Goal: Share content

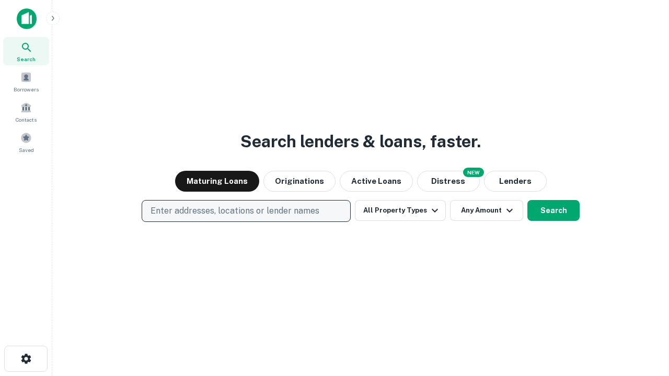
click at [246, 211] on p "Enter addresses, locations or lender names" at bounding box center [235, 211] width 169 height 13
type input "**********"
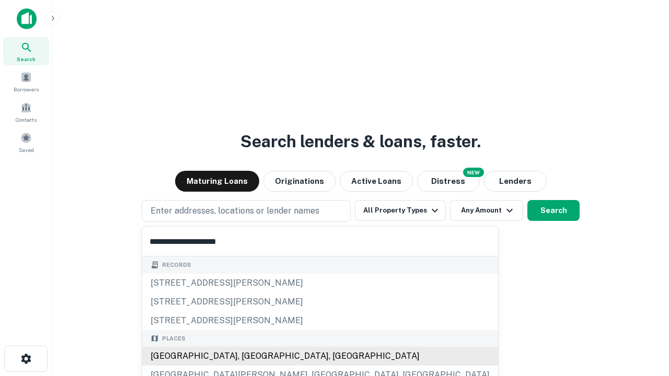
click at [250, 357] on div "[GEOGRAPHIC_DATA], [GEOGRAPHIC_DATA], [GEOGRAPHIC_DATA]" at bounding box center [320, 356] width 356 height 19
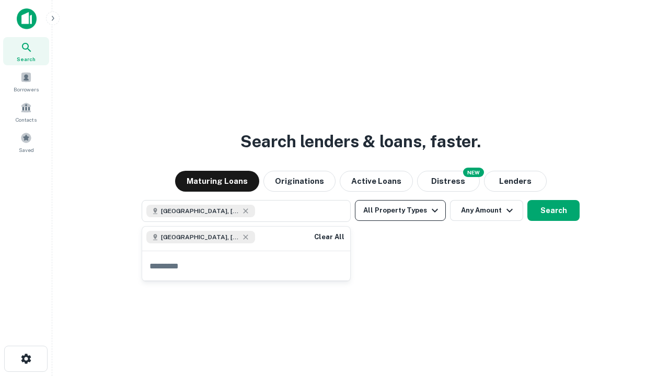
click at [401, 211] on button "All Property Types" at bounding box center [400, 210] width 91 height 21
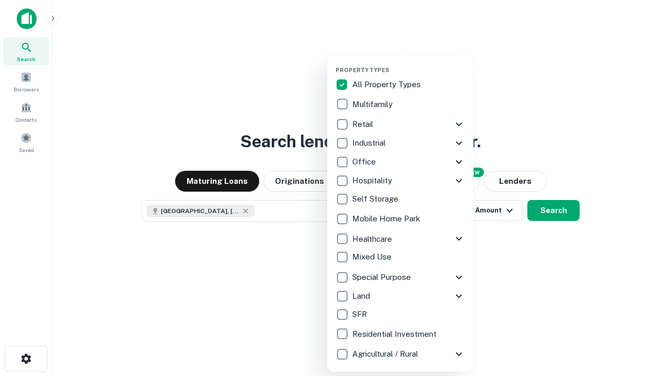
click at [409, 63] on button "button" at bounding box center [409, 63] width 146 height 1
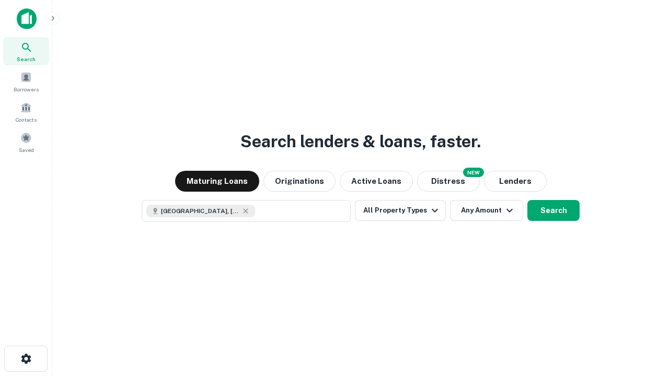
scroll to position [17, 0]
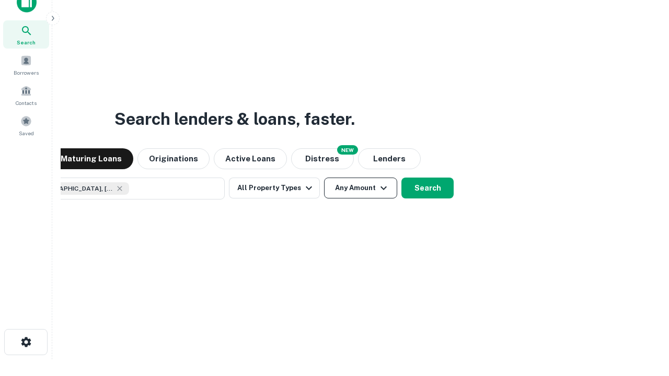
click at [324, 178] on button "Any Amount" at bounding box center [360, 188] width 73 height 21
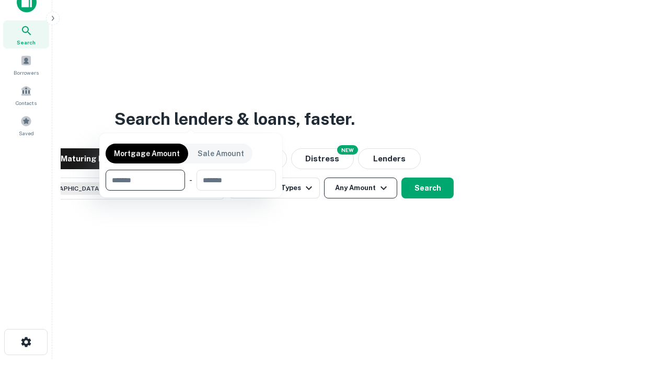
scroll to position [75, 296]
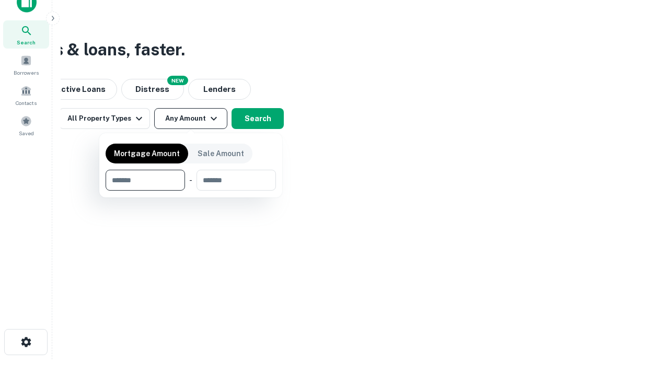
type input "*******"
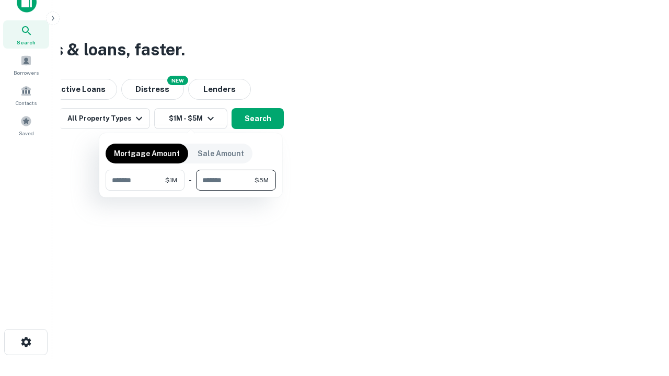
type input "*******"
click at [191, 191] on button "button" at bounding box center [191, 191] width 170 height 1
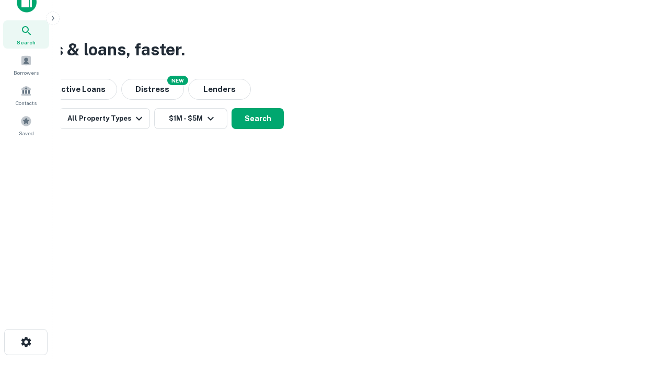
scroll to position [17, 0]
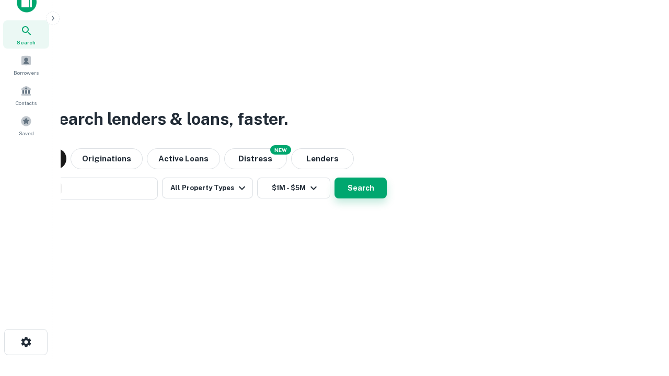
click at [335, 178] on button "Search" at bounding box center [361, 188] width 52 height 21
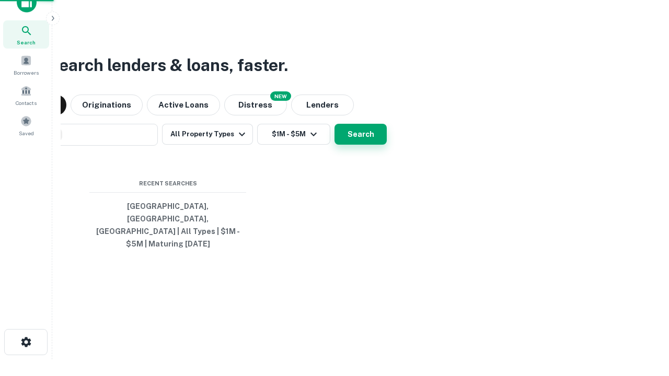
scroll to position [34, 296]
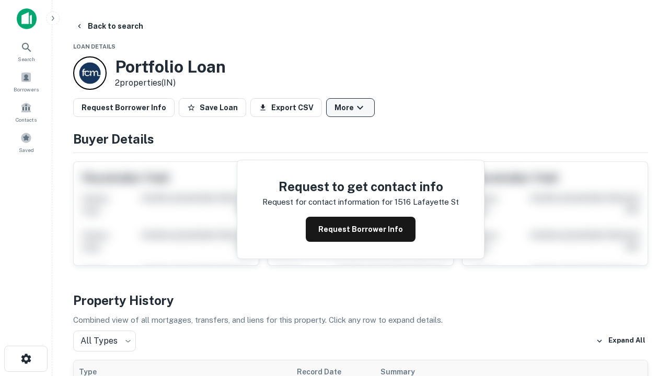
click at [350, 108] on button "More" at bounding box center [350, 107] width 49 height 19
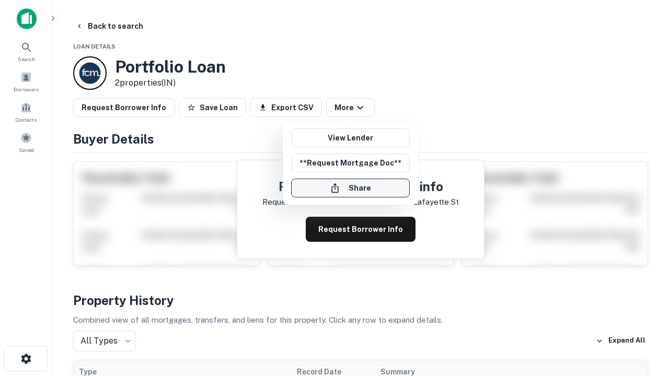
click at [350, 188] on button "Share" at bounding box center [350, 188] width 119 height 19
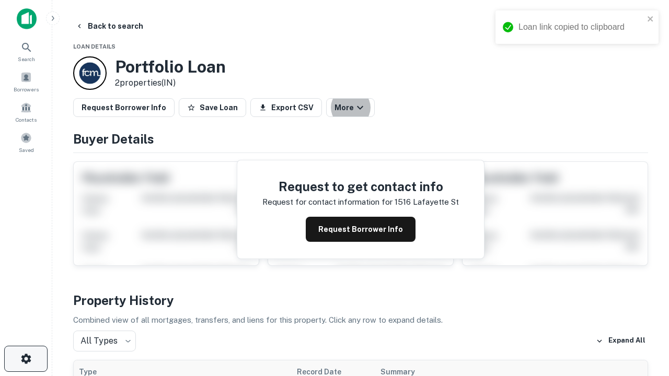
click at [26, 359] on icon "button" at bounding box center [26, 359] width 13 height 13
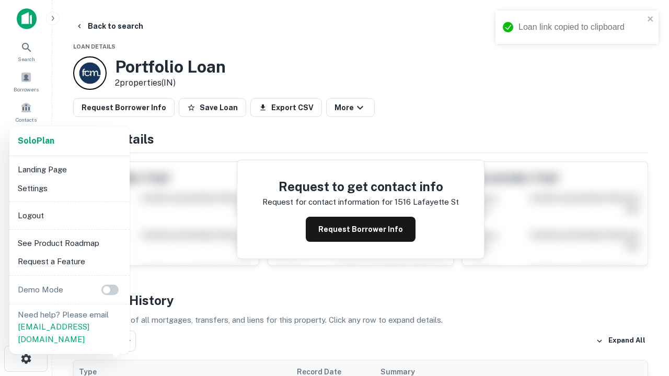
click at [69, 215] on li "Logout" at bounding box center [70, 216] width 112 height 19
